Goal: Check status: Check status

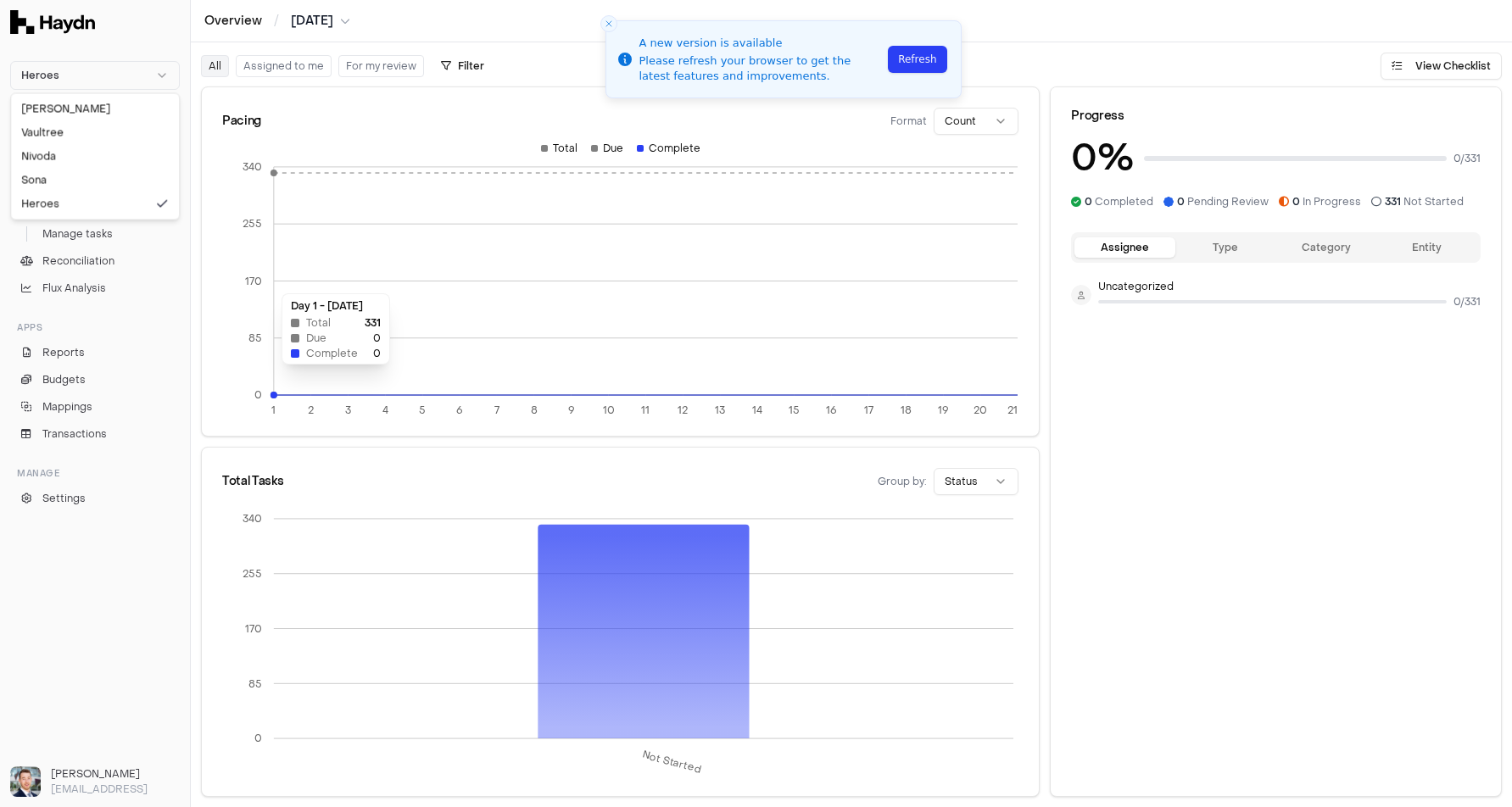
click at [59, 66] on html "Heroes Inbox Close Overview Checklist Manage tasks Reconciliation Flux Analysis…" at bounding box center [756, 404] width 1512 height 807
click at [56, 161] on div "Nivoda" at bounding box center [95, 157] width 161 height 24
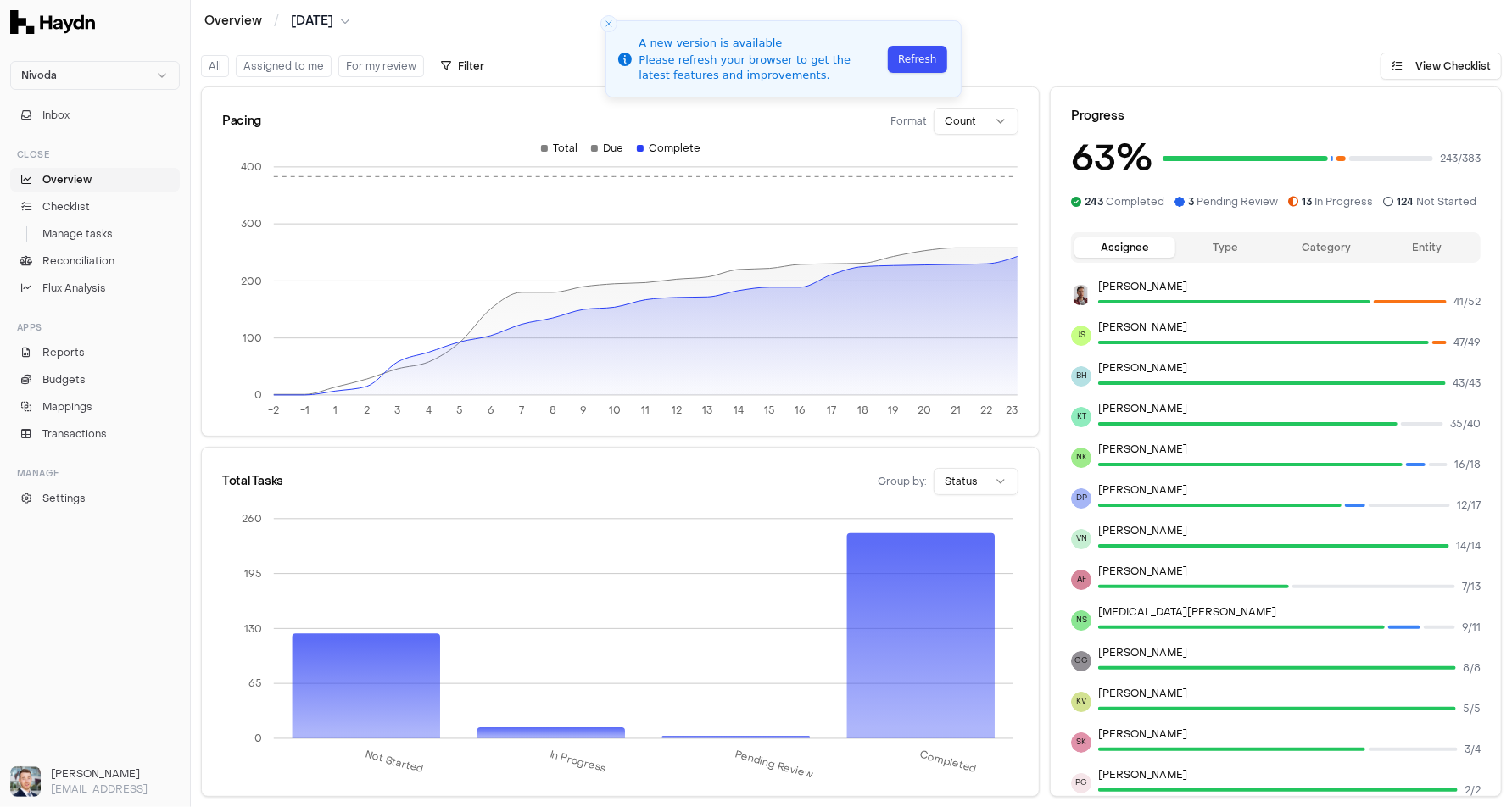
click at [910, 55] on button "Refresh" at bounding box center [917, 59] width 59 height 28
